Goal: Information Seeking & Learning: Check status

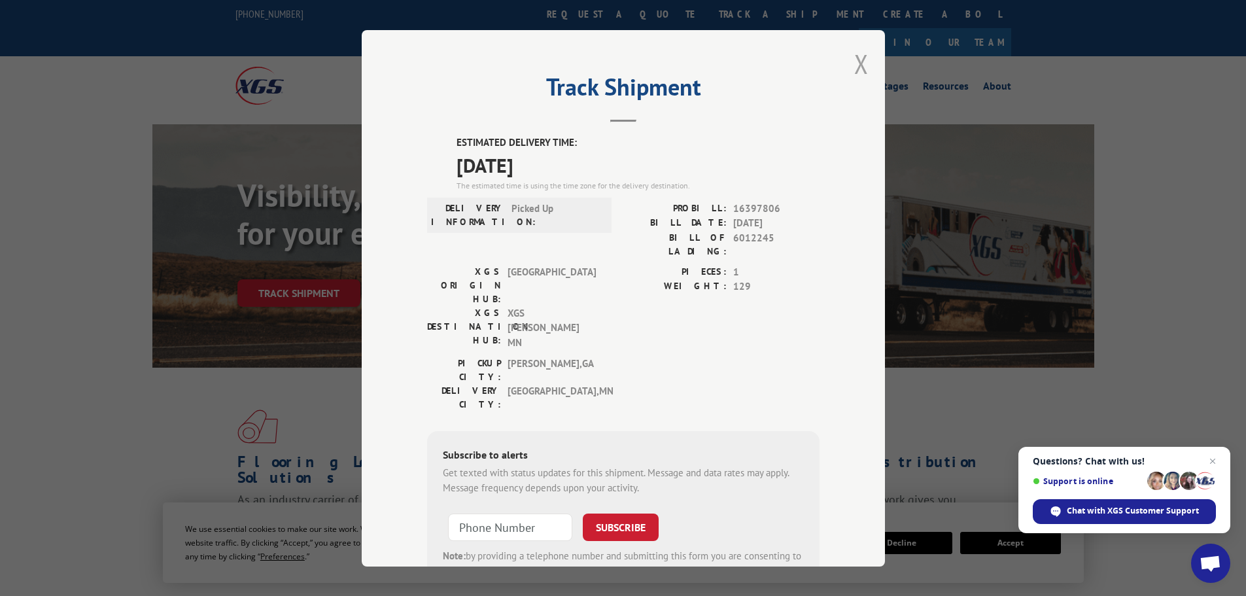
click at [855, 63] on button "Close modal" at bounding box center [862, 63] width 14 height 35
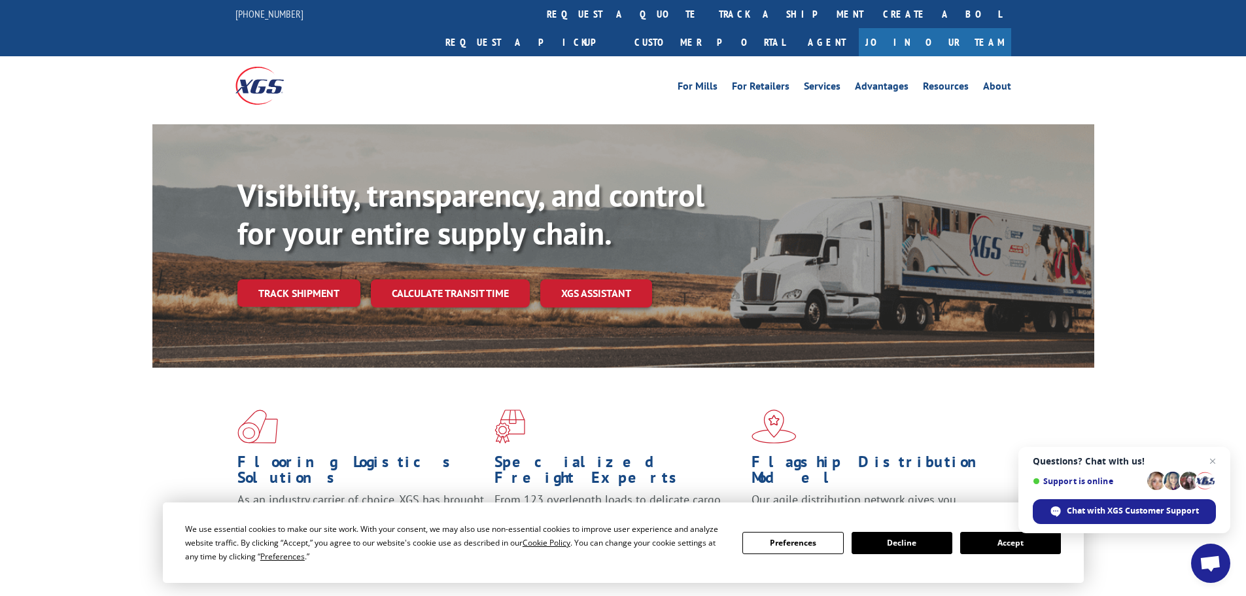
click at [980, 548] on button "Accept" at bounding box center [1011, 543] width 101 height 22
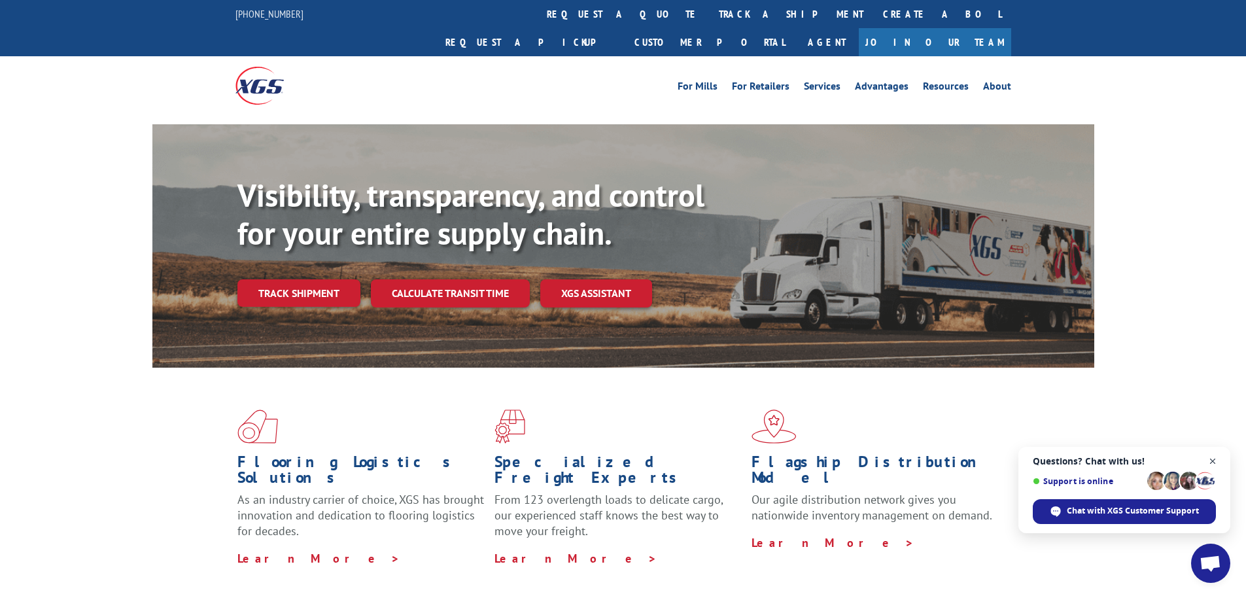
click at [1213, 461] on span "Open chat" at bounding box center [1213, 461] width 16 height 16
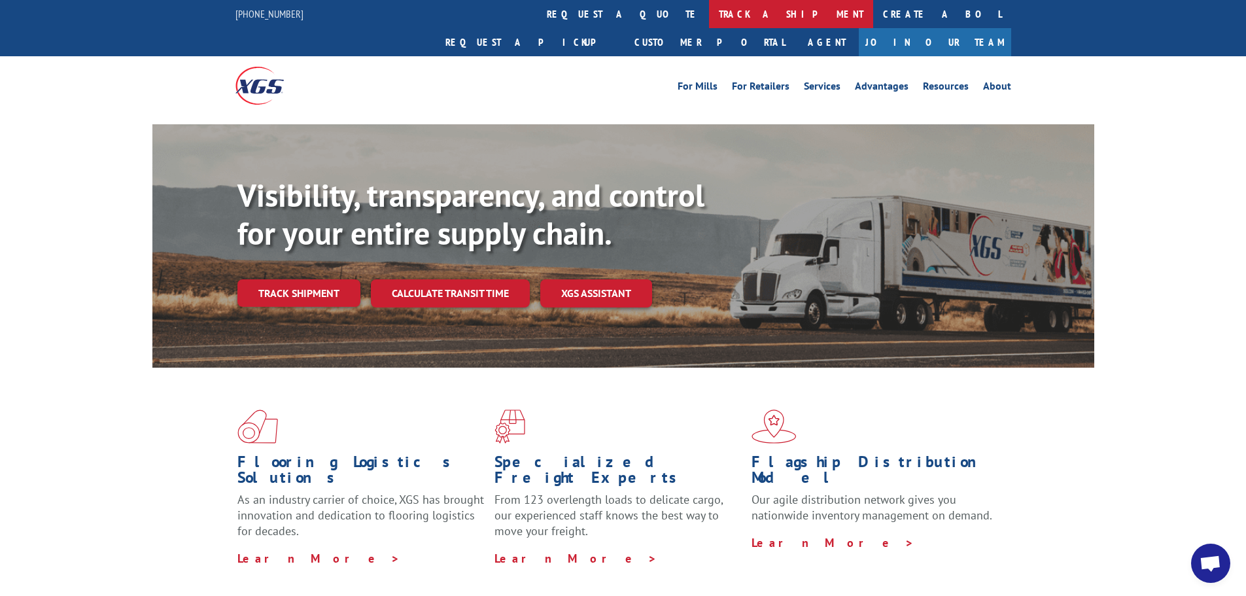
click at [709, 14] on link "track a shipment" at bounding box center [791, 14] width 164 height 28
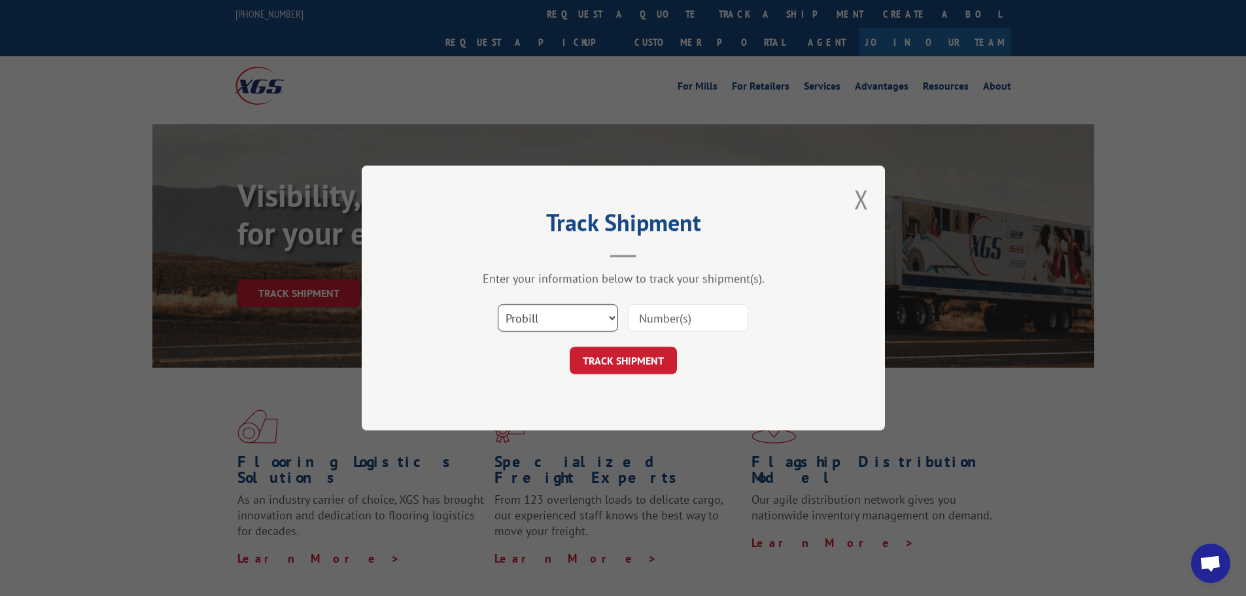
click at [586, 318] on select "Select category... Probill BOL PO" at bounding box center [558, 317] width 120 height 27
select select "bol"
click at [498, 304] on select "Select category... Probill BOL PO" at bounding box center [558, 317] width 120 height 27
paste input "6012245"
type input "6012245"
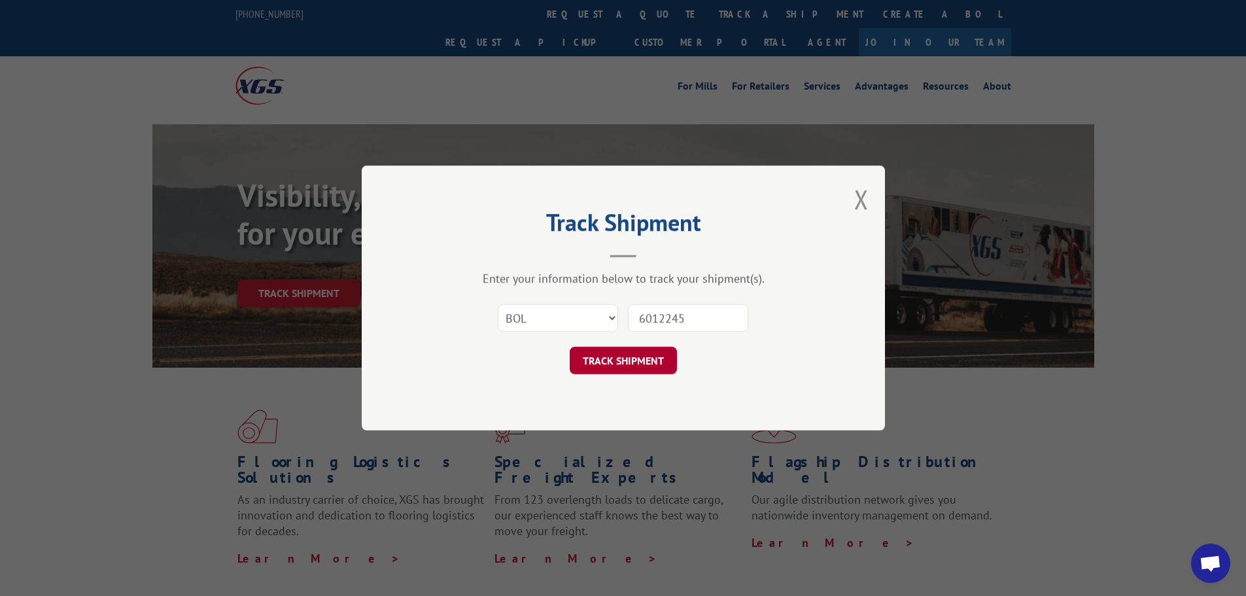
click at [653, 366] on button "TRACK SHIPMENT" at bounding box center [623, 360] width 107 height 27
